Goal: Information Seeking & Learning: Learn about a topic

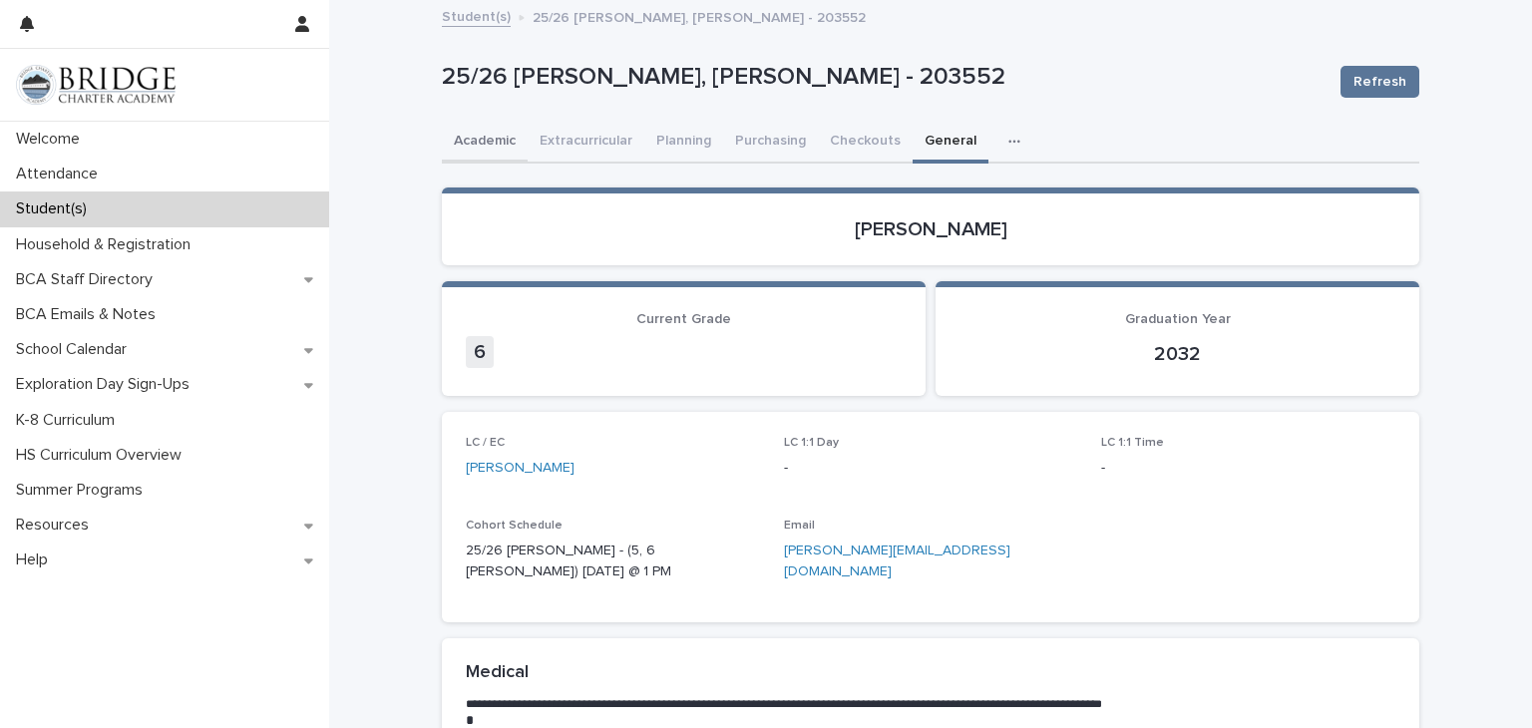
click at [477, 133] on button "Academic" at bounding box center [485, 143] width 86 height 42
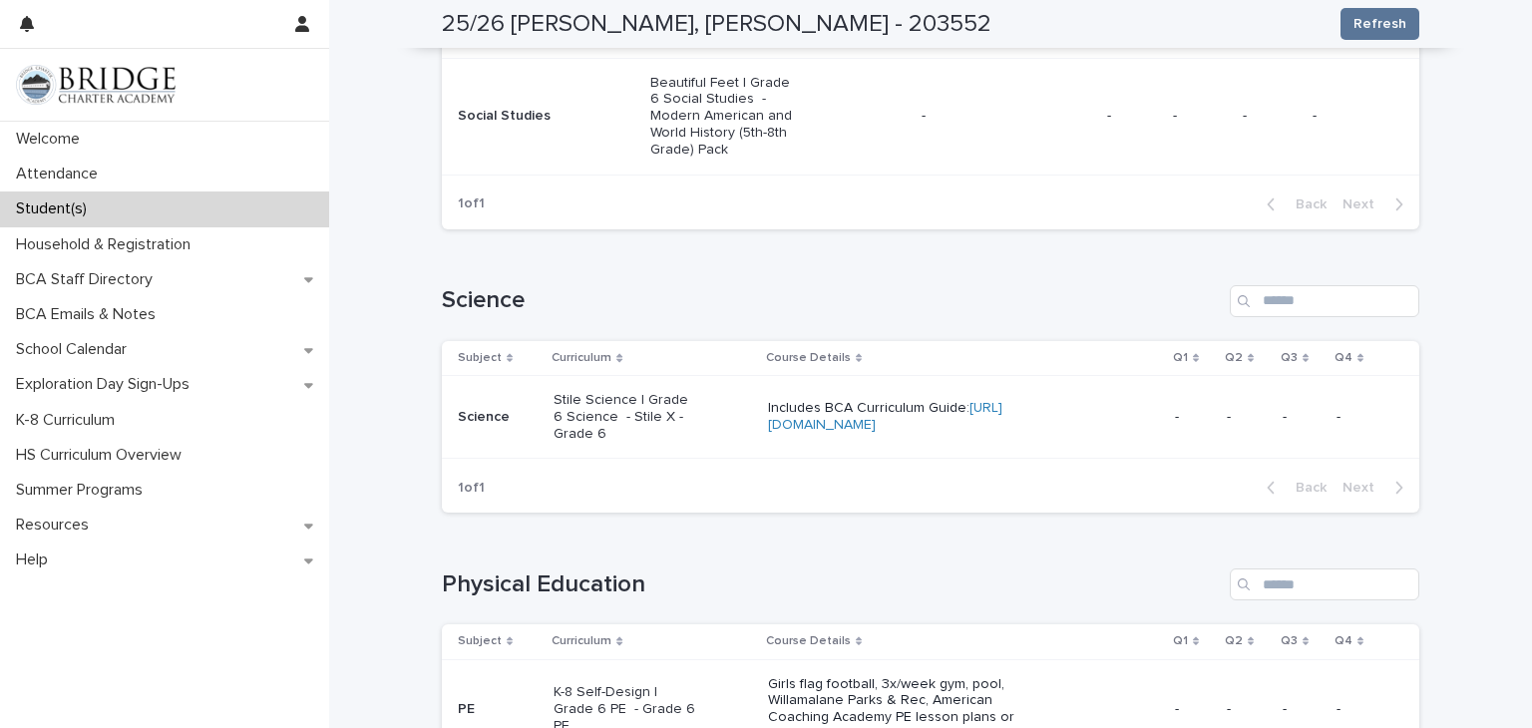
scroll to position [1053, 0]
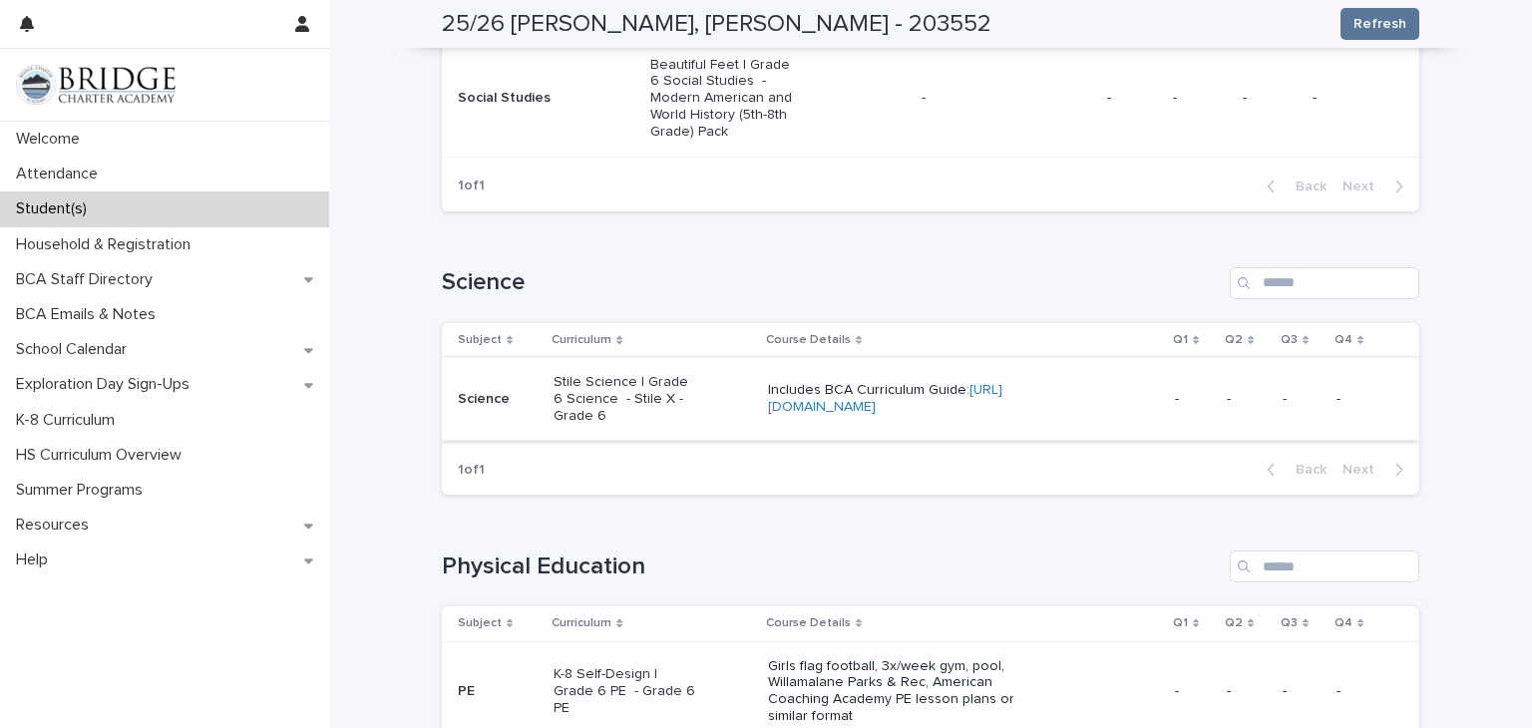
click at [854, 409] on link "[URL][DOMAIN_NAME]" at bounding box center [885, 398] width 234 height 31
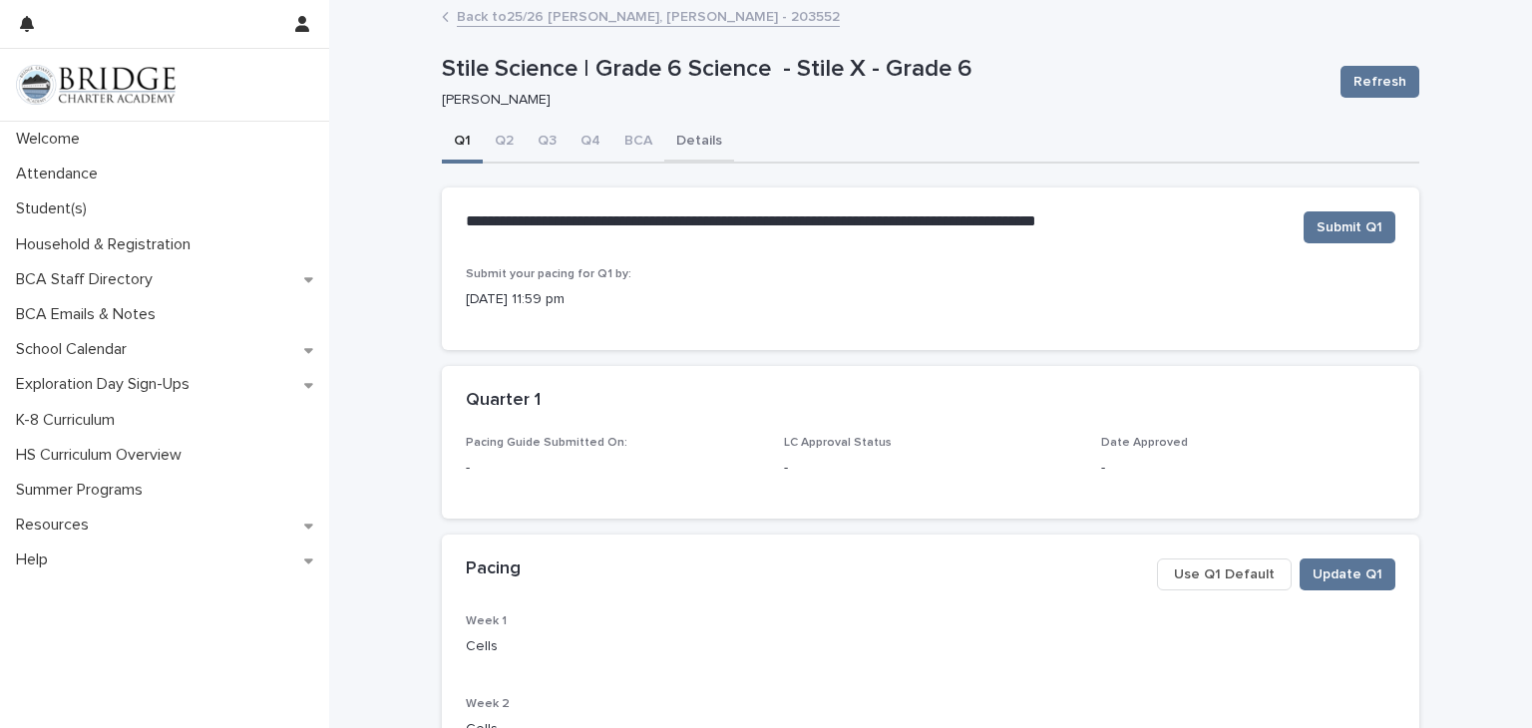
click at [674, 137] on button "Details" at bounding box center [699, 143] width 70 height 42
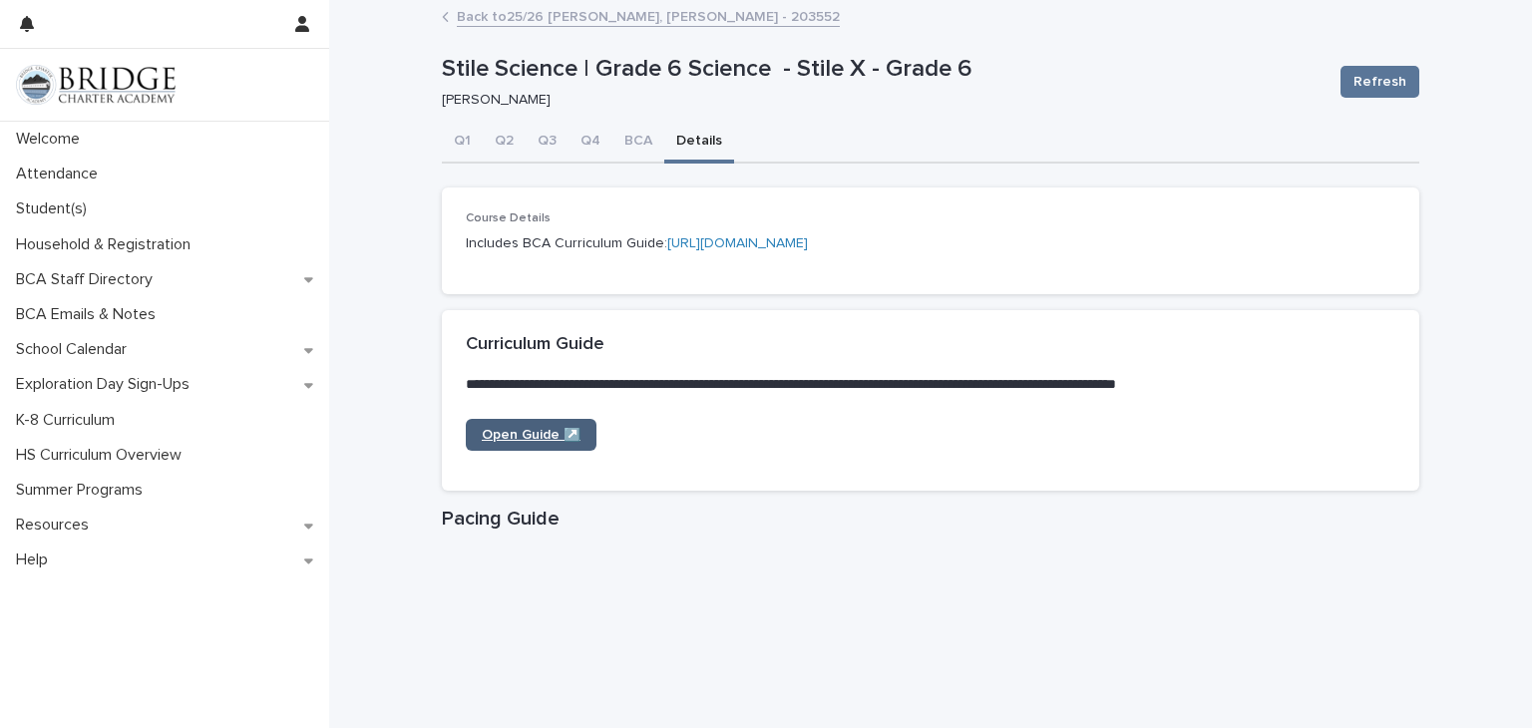
click at [532, 440] on span "Open Guide ↗️" at bounding box center [531, 435] width 99 height 14
